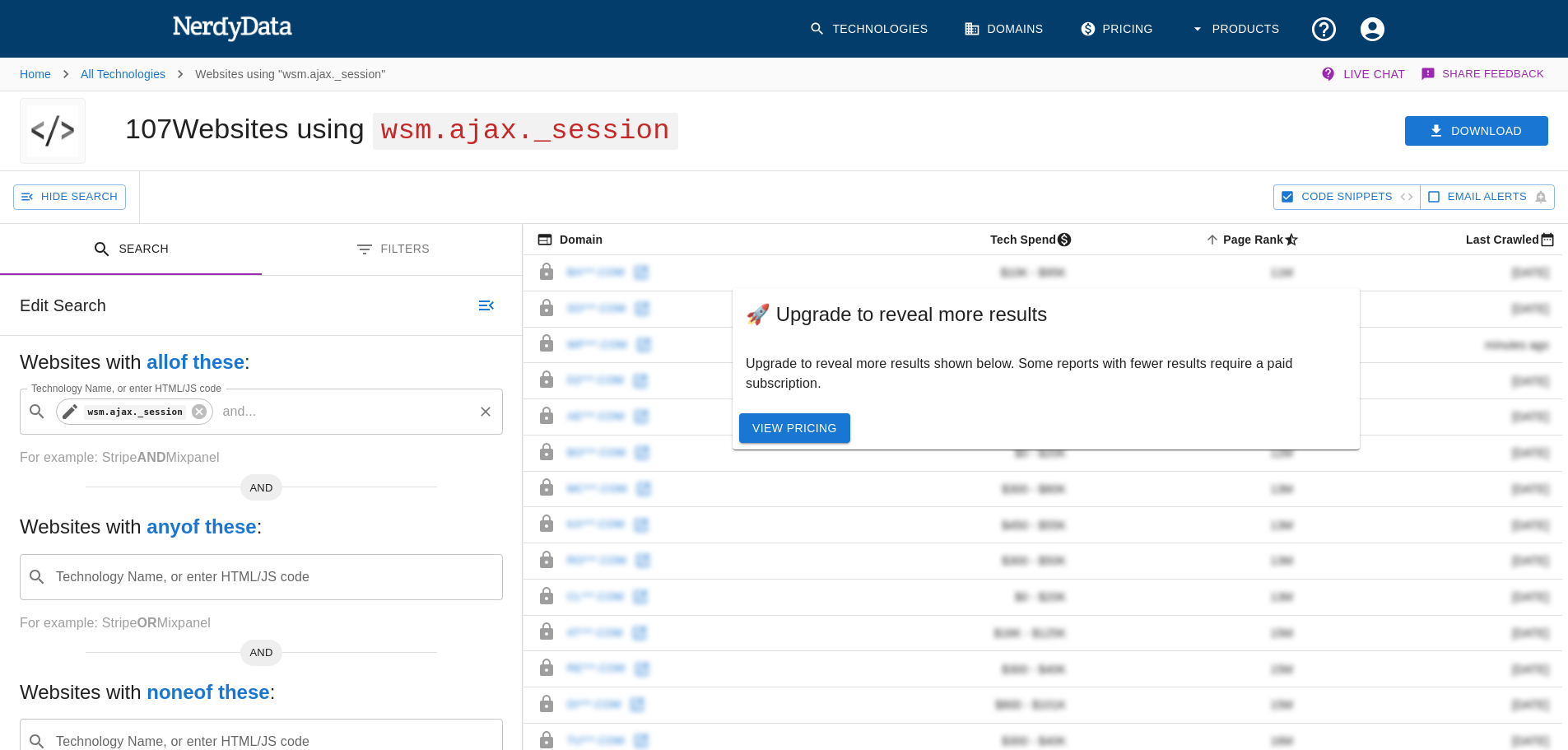
click at [149, 411] on code "wsm.ajax._session" at bounding box center [135, 411] width 102 height 14
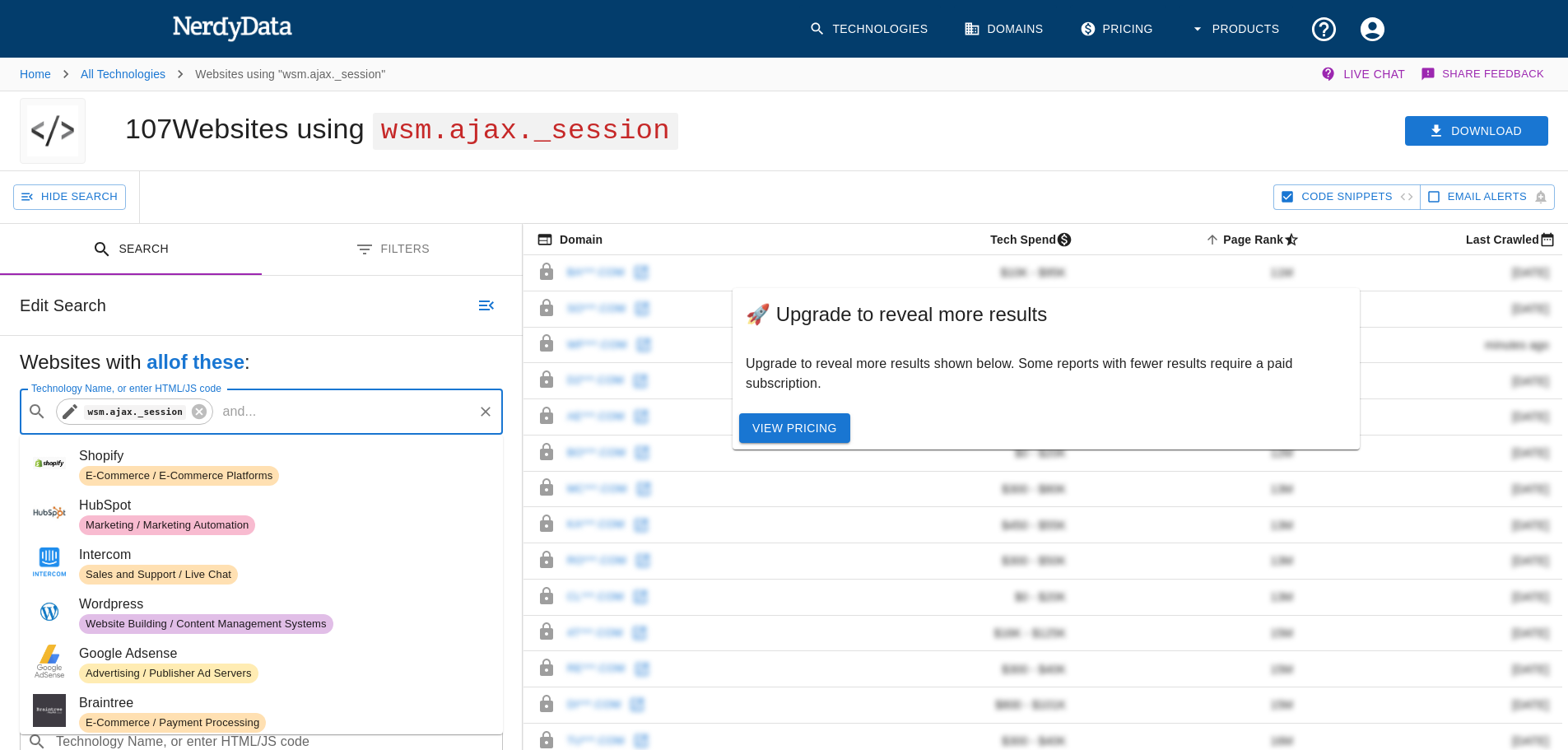
click at [149, 411] on code "wsm.ajax._session" at bounding box center [135, 411] width 102 height 14
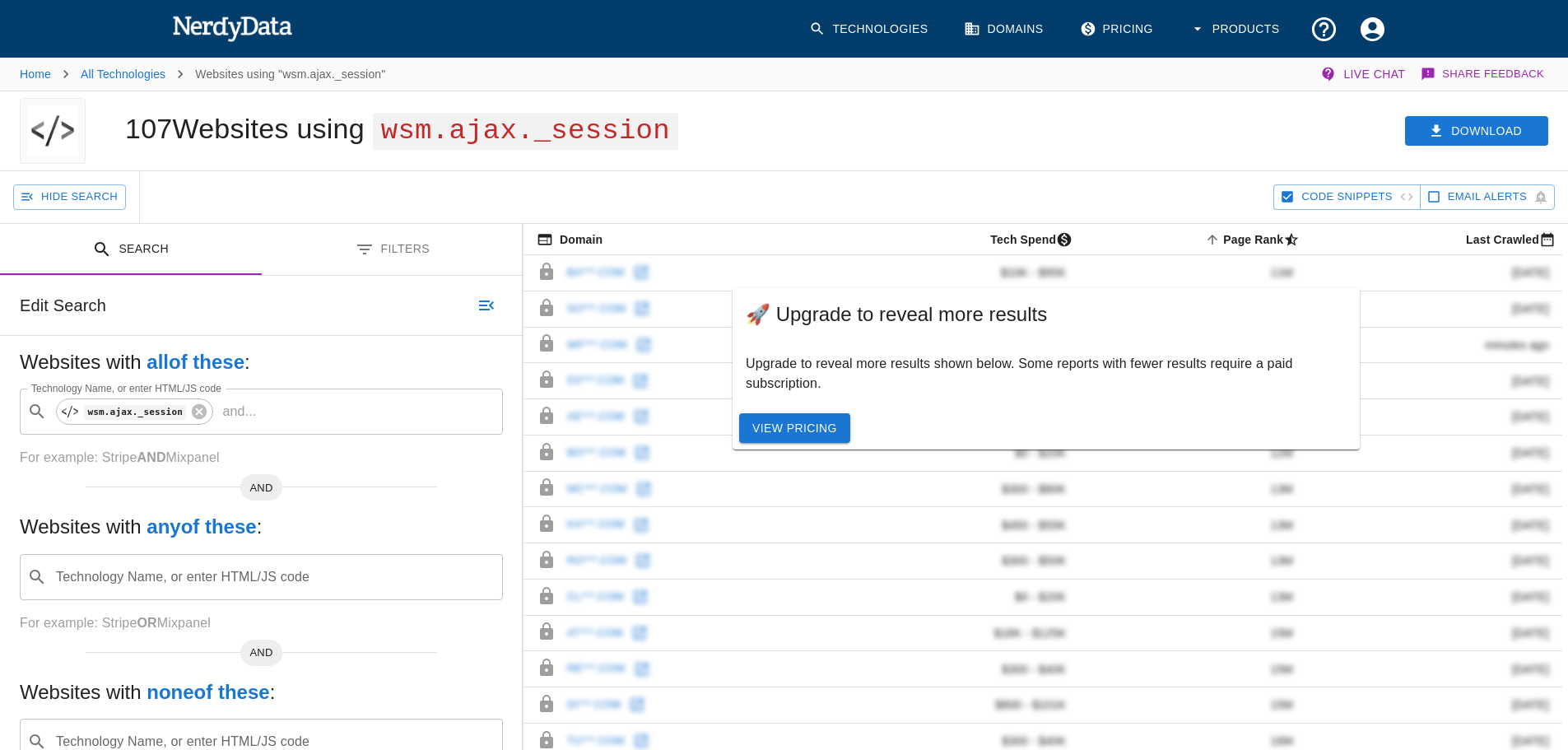
click at [466, 122] on span "wsm.ajax._session" at bounding box center [525, 131] width 306 height 37
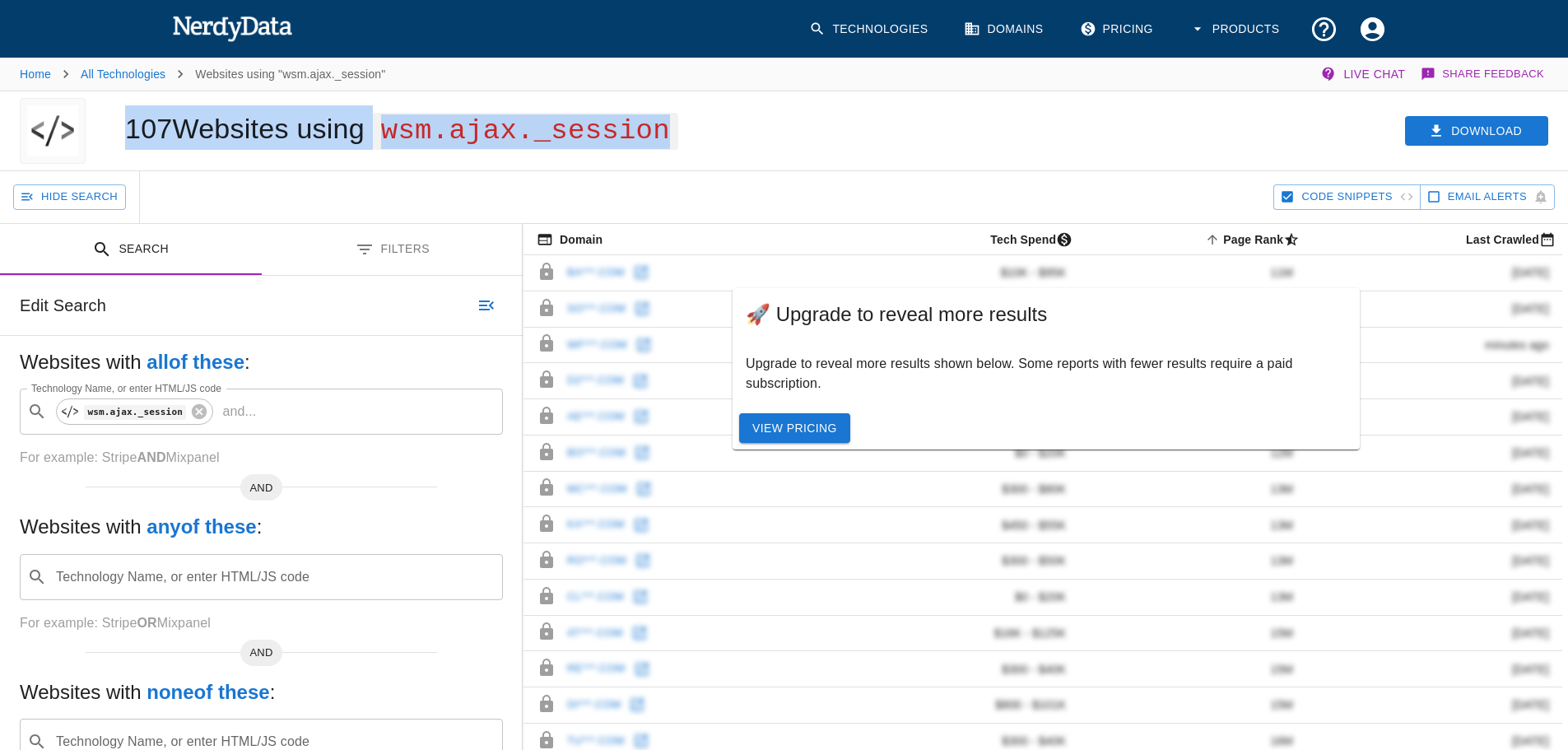
click at [466, 122] on span "wsm.ajax._session" at bounding box center [525, 131] width 306 height 37
copy div "107 Websites using wsm.ajax._session Download"
click at [402, 130] on span "wsm.ajax._session" at bounding box center [525, 131] width 306 height 37
drag, startPoint x: 393, startPoint y: 134, endPoint x: 595, endPoint y: 197, distance: 211.6
click at [678, 133] on span "wsm.ajax._session" at bounding box center [525, 131] width 306 height 37
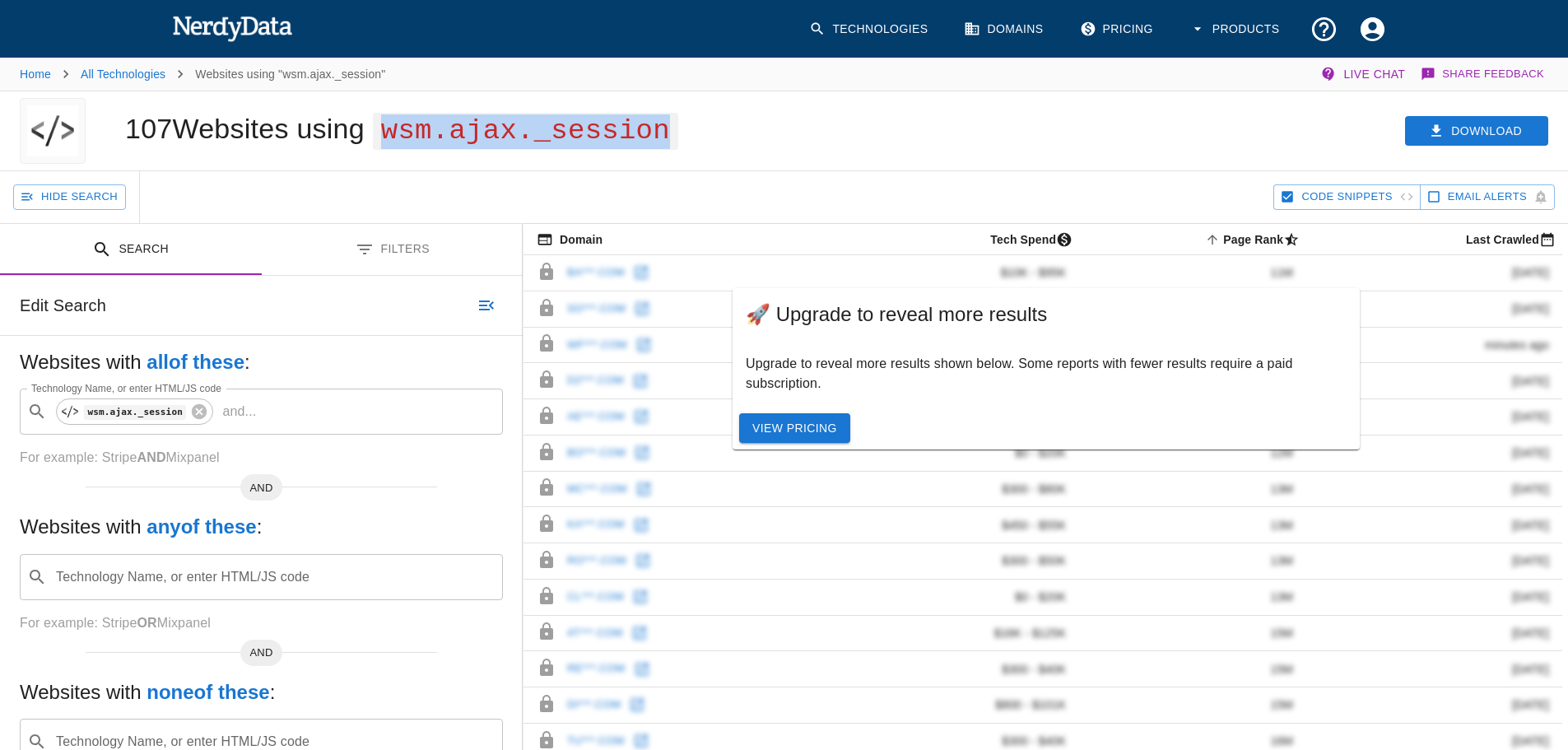
copy span "wsm.ajax._session"
